Goal: Information Seeking & Learning: Learn about a topic

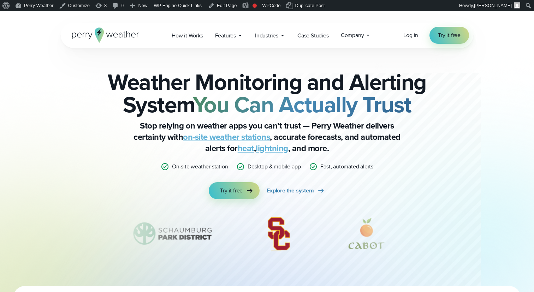
click at [278, 100] on strong "You Can Actually Trust" at bounding box center [302, 104] width 219 height 33
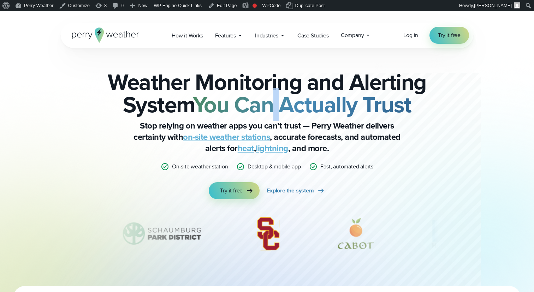
click at [278, 100] on strong "You Can Actually Trust" at bounding box center [302, 104] width 219 height 33
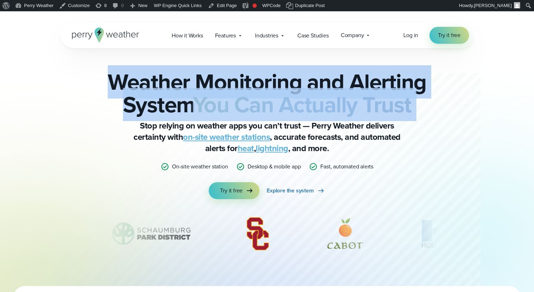
click at [278, 100] on strong "You Can Actually Trust" at bounding box center [302, 104] width 219 height 33
click at [287, 100] on strong "You Can Actually Trust" at bounding box center [302, 104] width 219 height 33
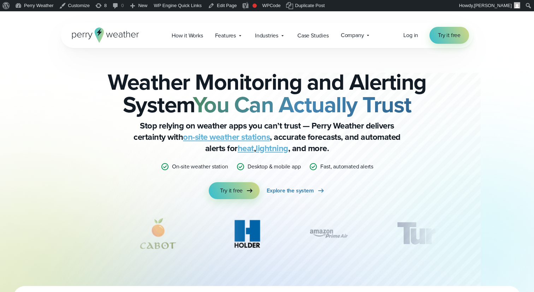
click at [274, 97] on strong "You Can Actually Trust" at bounding box center [302, 104] width 219 height 33
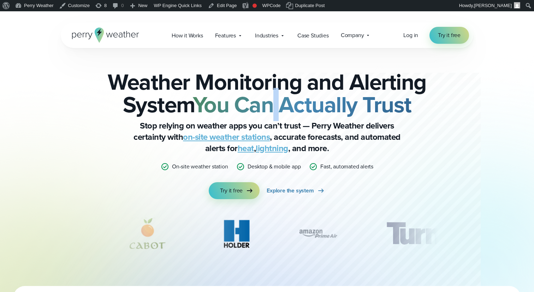
click at [274, 97] on strong "You Can Actually Trust" at bounding box center [302, 104] width 219 height 33
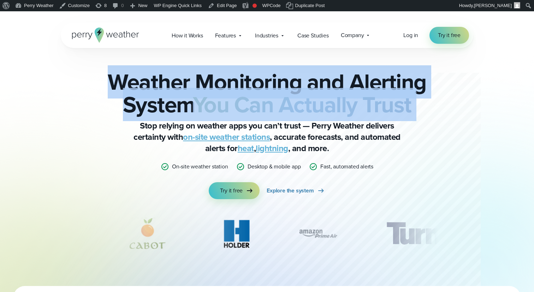
click at [274, 97] on strong "You Can Actually Trust" at bounding box center [302, 104] width 219 height 33
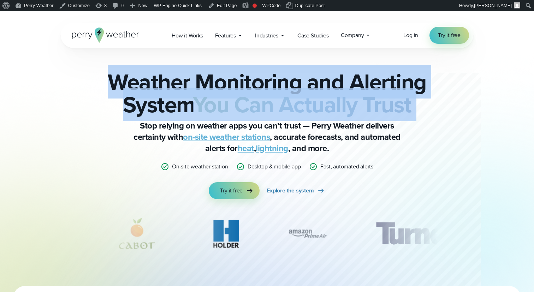
click at [283, 96] on strong "You Can Actually Trust" at bounding box center [302, 104] width 219 height 33
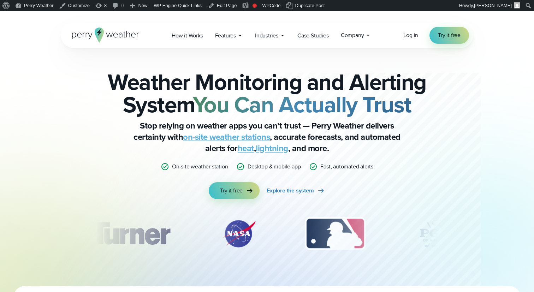
click at [205, 86] on h2 "Weather Monitoring and Alerting System You Can Actually Trust" at bounding box center [267, 93] width 342 height 45
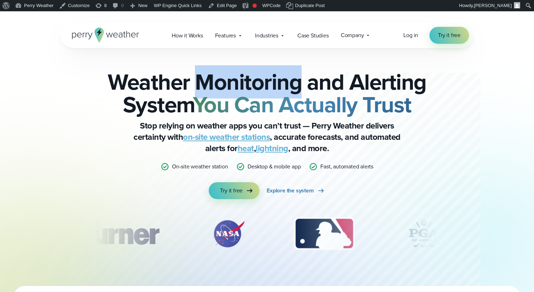
click at [205, 86] on h2 "Weather Monitoring and Alerting System You Can Actually Trust" at bounding box center [267, 93] width 342 height 45
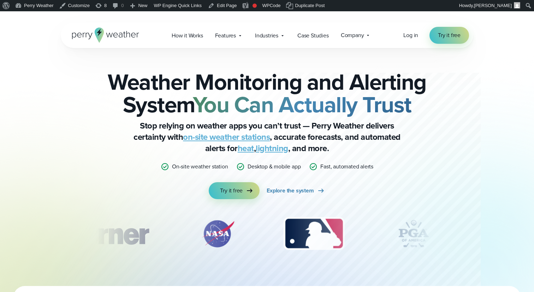
click at [226, 83] on h2 "Weather Monitoring and Alerting System You Can Actually Trust" at bounding box center [267, 93] width 342 height 45
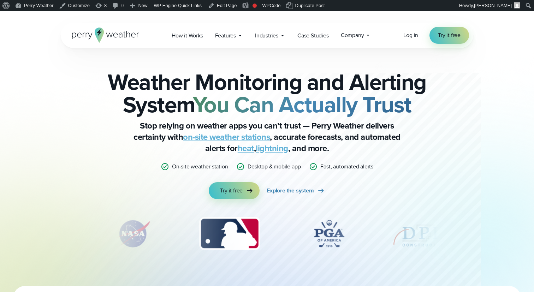
click at [250, 84] on h2 "Weather Monitoring and Alerting System You Can Actually Trust" at bounding box center [267, 93] width 342 height 45
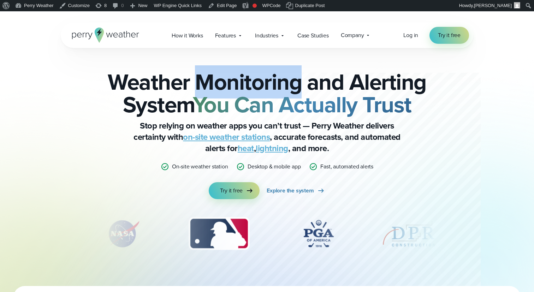
click at [250, 84] on h2 "Weather Monitoring and Alerting System You Can Actually Trust" at bounding box center [267, 93] width 342 height 45
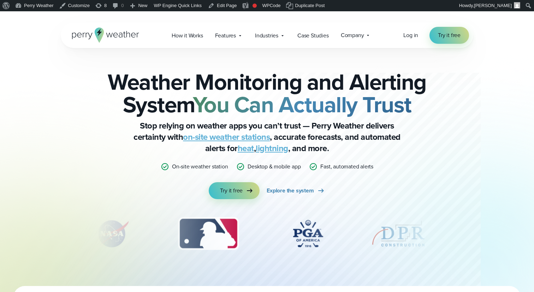
click at [259, 84] on h2 "Weather Monitoring and Alerting System You Can Actually Trust" at bounding box center [267, 93] width 342 height 45
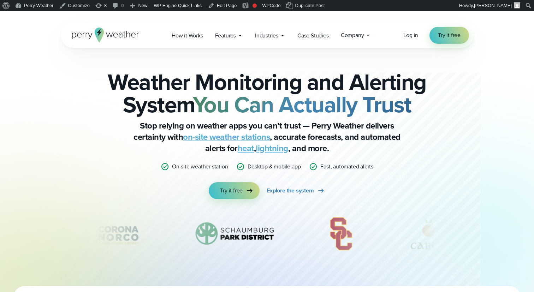
click at [249, 82] on h2 "Weather Monitoring and Alerting System You Can Actually Trust" at bounding box center [267, 93] width 342 height 45
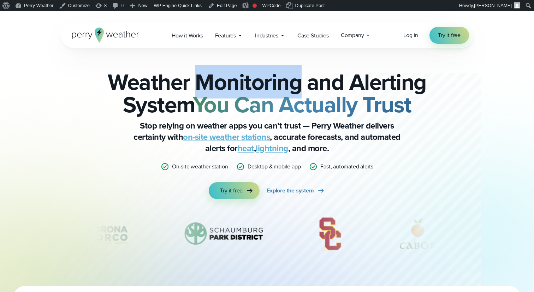
click at [249, 82] on h2 "Weather Monitoring and Alerting System You Can Actually Trust" at bounding box center [267, 93] width 342 height 45
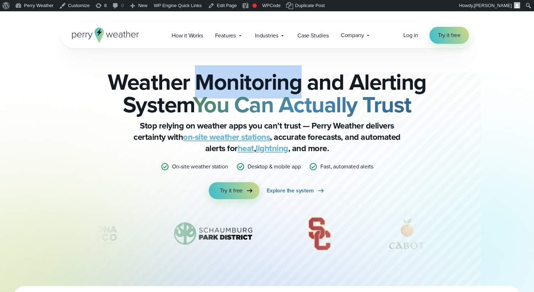
click at [265, 82] on h2 "Weather Monitoring and Alerting System You Can Actually Trust" at bounding box center [267, 93] width 342 height 45
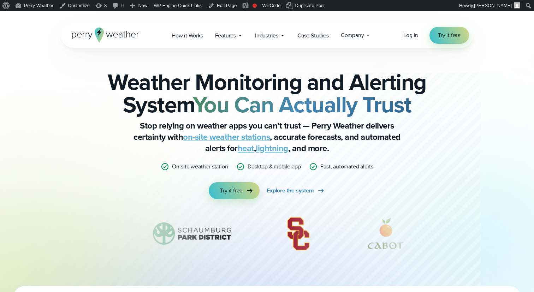
click at [260, 82] on h2 "Weather Monitoring and Alerting System You Can Actually Trust" at bounding box center [267, 93] width 342 height 45
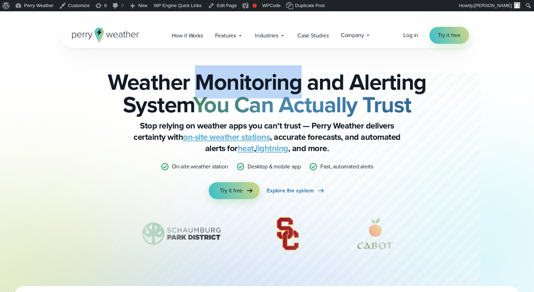
click at [260, 82] on h2 "Weather Monitoring and Alerting System You Can Actually Trust" at bounding box center [267, 93] width 342 height 45
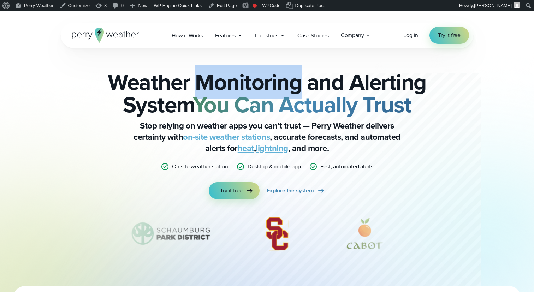
click at [268, 82] on h2 "Weather Monitoring and Alerting System You Can Actually Trust" at bounding box center [267, 93] width 342 height 45
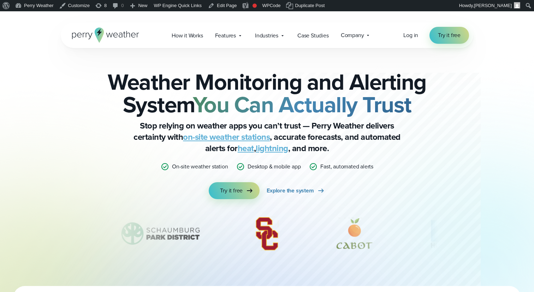
click at [250, 82] on h2 "Weather Monitoring and Alerting System You Can Actually Trust" at bounding box center [267, 93] width 342 height 45
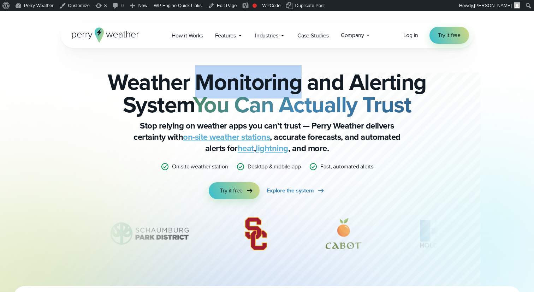
click at [250, 82] on h2 "Weather Monitoring and Alerting System You Can Actually Trust" at bounding box center [267, 93] width 342 height 45
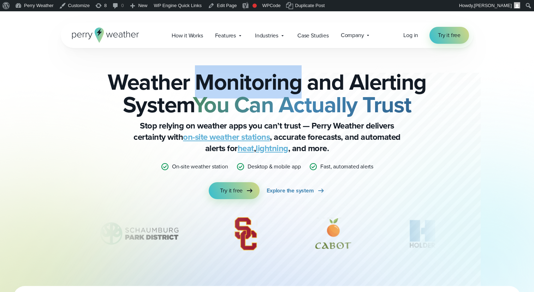
click at [259, 82] on h2 "Weather Monitoring and Alerting System You Can Actually Trust" at bounding box center [267, 93] width 342 height 45
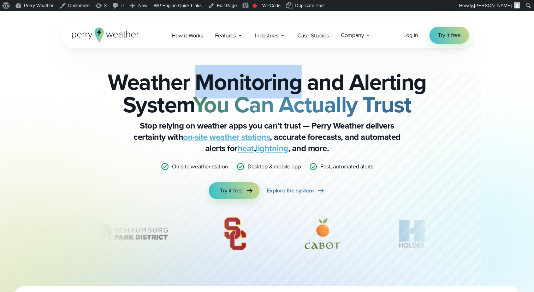
click at [259, 82] on h2 "Weather Monitoring and Alerting System You Can Actually Trust" at bounding box center [267, 93] width 342 height 45
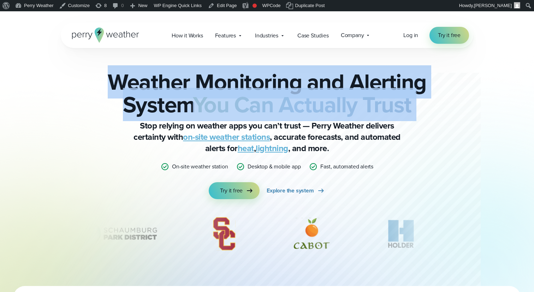
click at [259, 82] on h2 "Weather Monitoring and Alerting System You Can Actually Trust" at bounding box center [267, 93] width 342 height 45
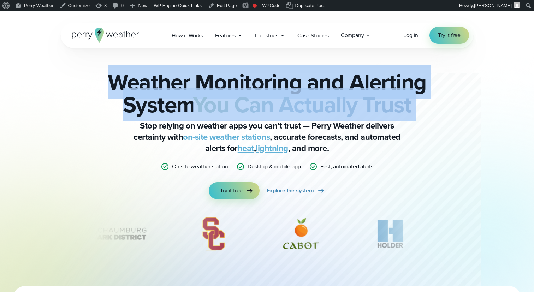
click at [270, 82] on h2 "Weather Monitoring and Alerting System You Can Actually Trust" at bounding box center [267, 93] width 342 height 45
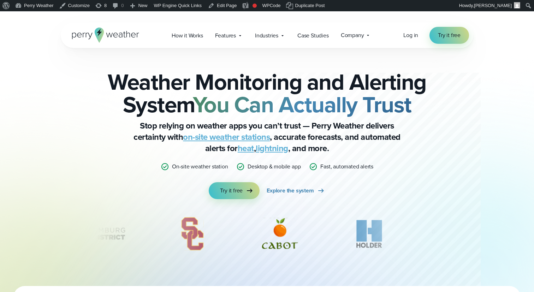
click at [268, 82] on h2 "Weather Monitoring and Alerting System You Can Actually Trust" at bounding box center [267, 93] width 342 height 45
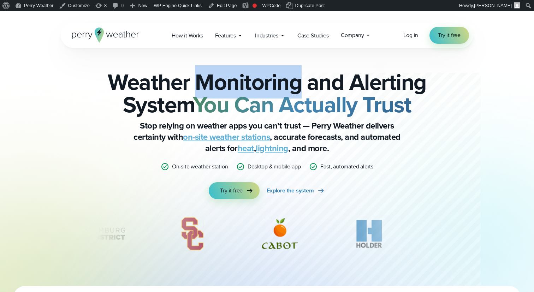
click at [268, 82] on h2 "Weather Monitoring and Alerting System You Can Actually Trust" at bounding box center [267, 93] width 342 height 45
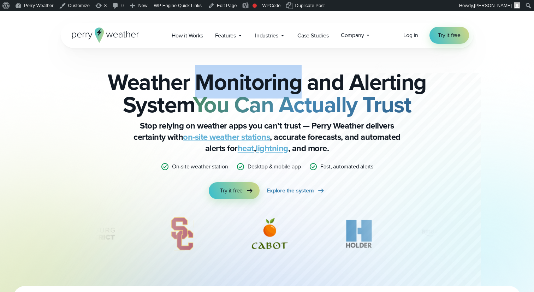
click at [276, 82] on h2 "Weather Monitoring and Alerting System You Can Actually Trust" at bounding box center [267, 93] width 342 height 45
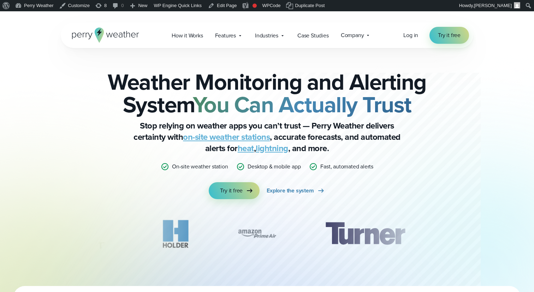
click at [207, 83] on h2 "Weather Monitoring and Alerting System You Can Actually Trust" at bounding box center [267, 93] width 342 height 45
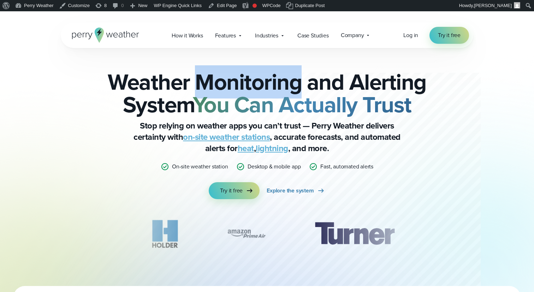
click at [207, 83] on h2 "Weather Monitoring and Alerting System You Can Actually Trust" at bounding box center [267, 93] width 342 height 45
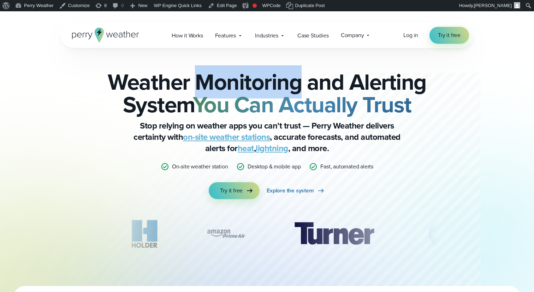
click at [214, 83] on h2 "Weather Monitoring and Alerting System You Can Actually Trust" at bounding box center [267, 93] width 342 height 45
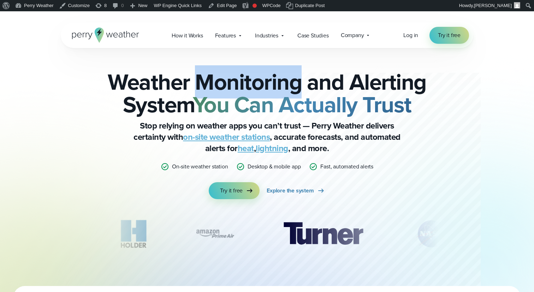
click at [214, 83] on h2 "Weather Monitoring and Alerting System You Can Actually Trust" at bounding box center [267, 93] width 342 height 45
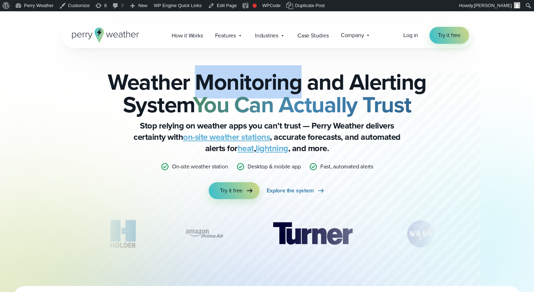
click at [219, 83] on h2 "Weather Monitoring and Alerting System You Can Actually Trust" at bounding box center [267, 93] width 342 height 45
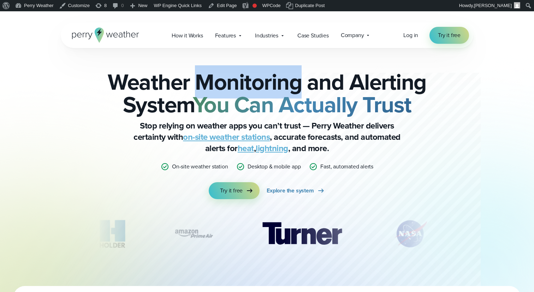
click at [219, 83] on h2 "Weather Monitoring and Alerting System You Can Actually Trust" at bounding box center [267, 93] width 342 height 45
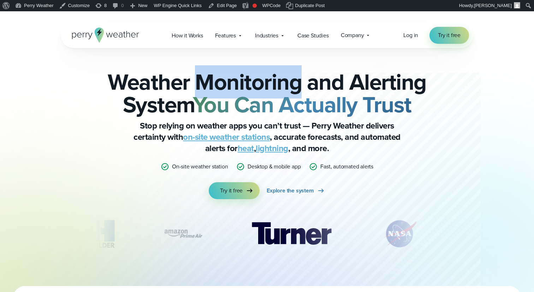
click at [221, 83] on h2 "Weather Monitoring and Alerting System You Can Actually Trust" at bounding box center [267, 93] width 342 height 45
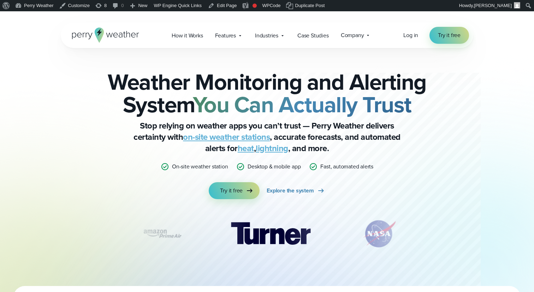
click at [213, 83] on h2 "Weather Monitoring and Alerting System You Can Actually Trust" at bounding box center [267, 93] width 342 height 45
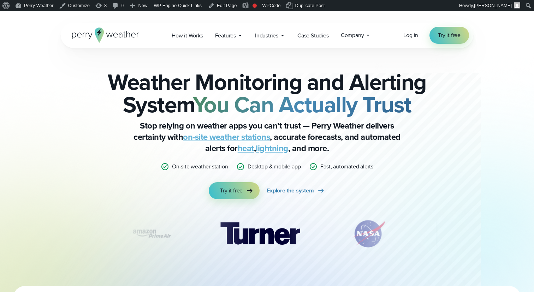
click at [166, 83] on h2 "Weather Monitoring and Alerting System You Can Actually Trust" at bounding box center [267, 93] width 342 height 45
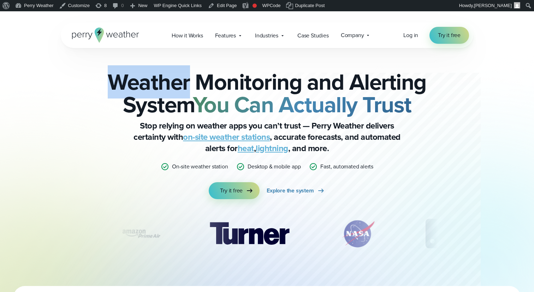
click at [166, 83] on h2 "Weather Monitoring and Alerting System You Can Actually Trust" at bounding box center [267, 93] width 342 height 45
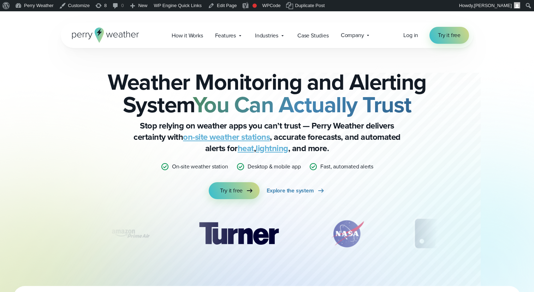
click at [201, 83] on h2 "Weather Monitoring and Alerting System You Can Actually Trust" at bounding box center [267, 93] width 342 height 45
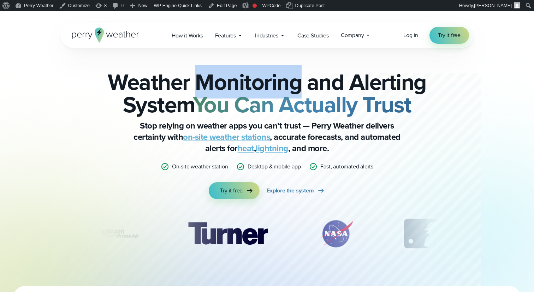
click at [201, 83] on h2 "Weather Monitoring and Alerting System You Can Actually Trust" at bounding box center [267, 93] width 342 height 45
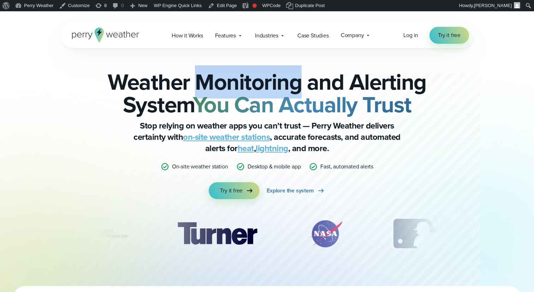
click at [208, 83] on h2 "Weather Monitoring and Alerting System You Can Actually Trust" at bounding box center [267, 93] width 342 height 45
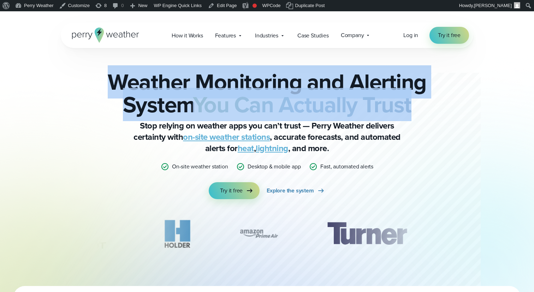
drag, startPoint x: 108, startPoint y: 73, endPoint x: 441, endPoint y: 113, distance: 334.4
click at [441, 113] on div "Weather Monitoring and Alerting System You Can Actually Trust Stop relying on w…" at bounding box center [267, 167] width 413 height 238
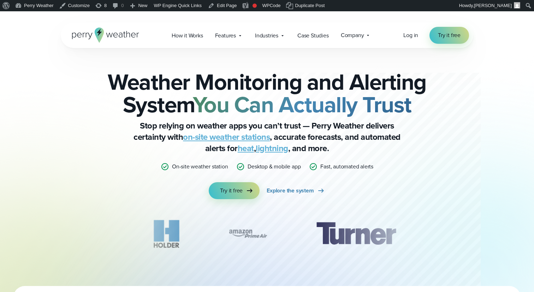
click at [380, 102] on strong "You Can Actually Trust" at bounding box center [302, 104] width 219 height 33
